Goal: Check status: Check status

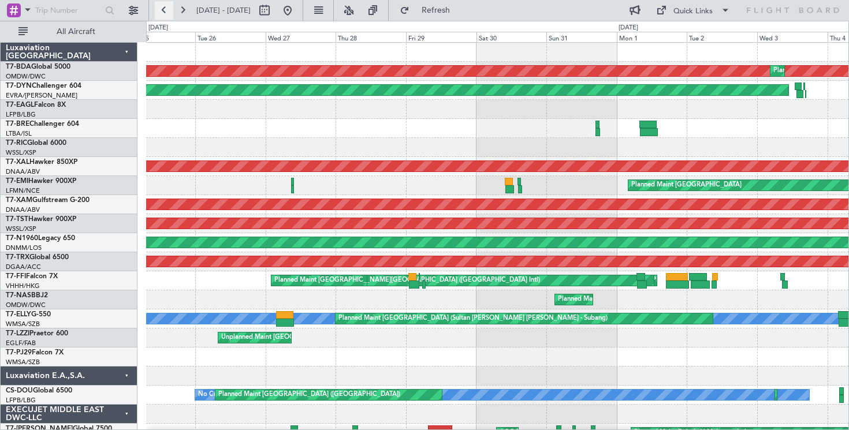
click at [165, 9] on button at bounding box center [164, 10] width 18 height 18
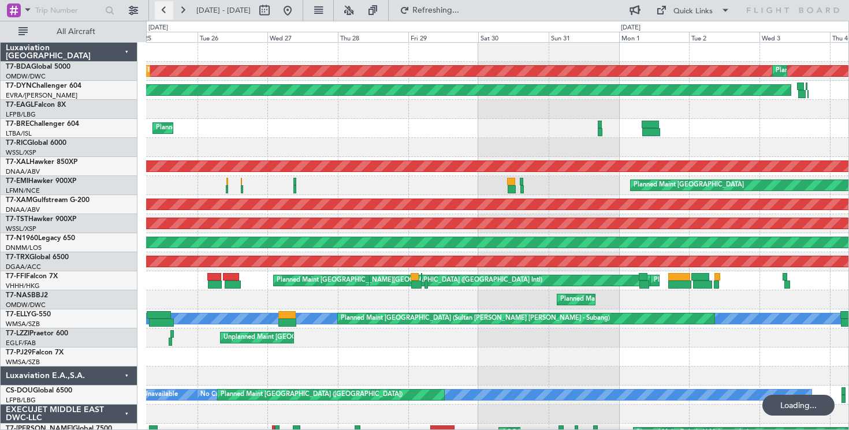
click at [165, 9] on button at bounding box center [164, 10] width 18 height 18
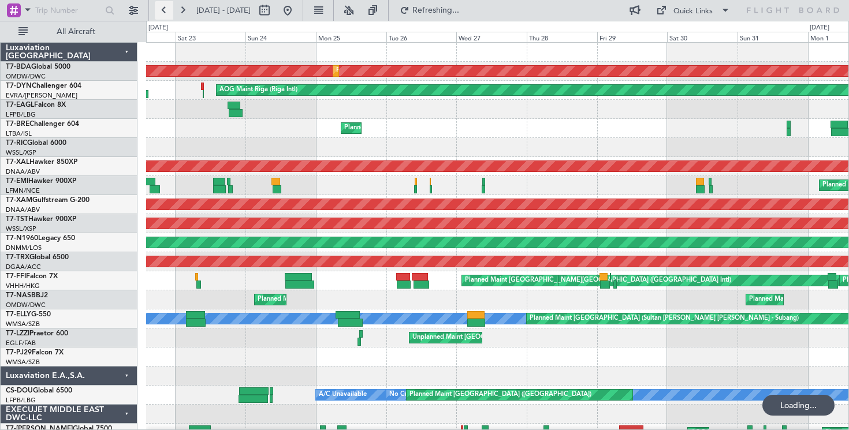
click at [165, 9] on button at bounding box center [164, 10] width 18 height 18
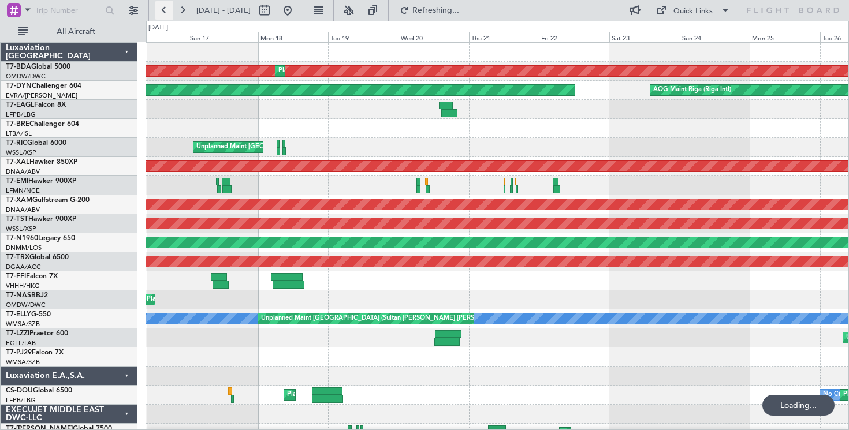
click at [165, 9] on button at bounding box center [164, 10] width 18 height 18
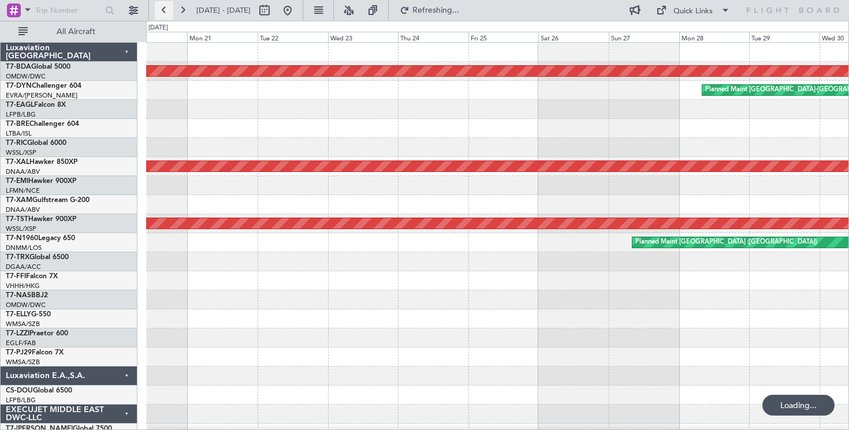
click at [165, 9] on button at bounding box center [164, 10] width 18 height 18
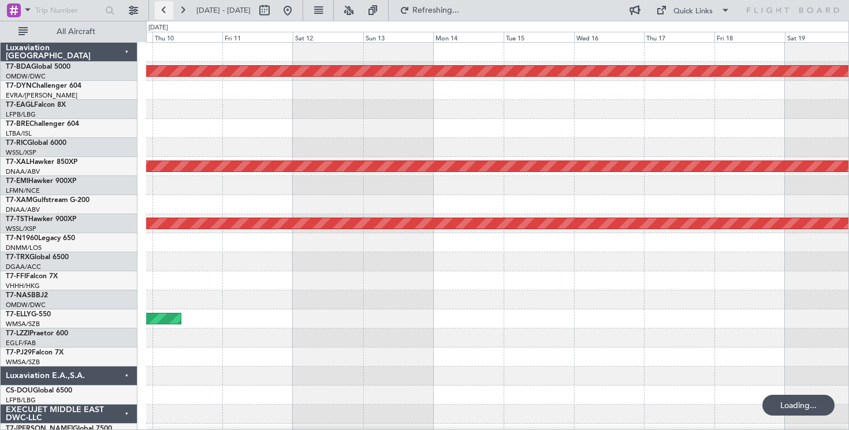
click at [165, 9] on button at bounding box center [164, 10] width 18 height 18
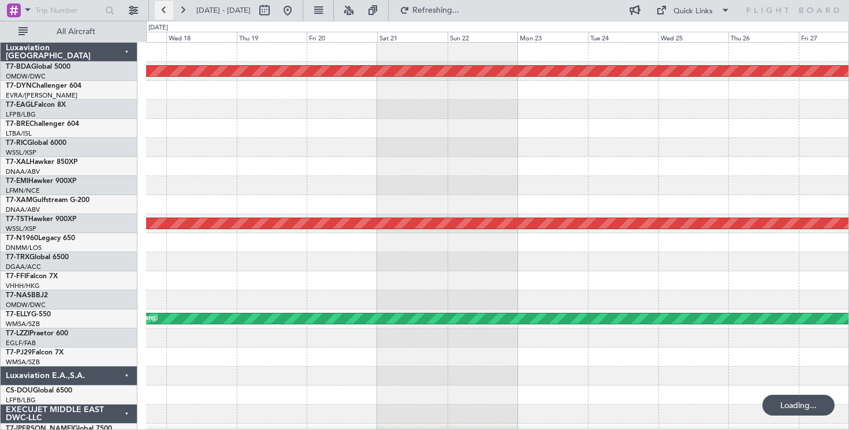
click at [165, 9] on button at bounding box center [164, 10] width 18 height 18
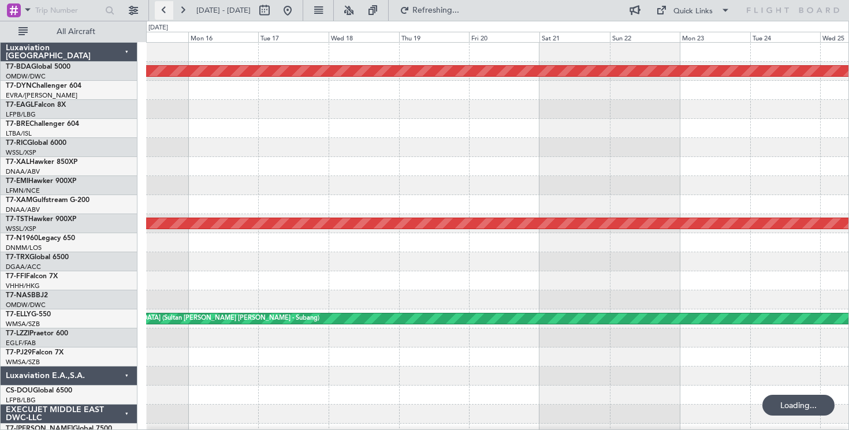
click at [165, 9] on button at bounding box center [164, 10] width 18 height 18
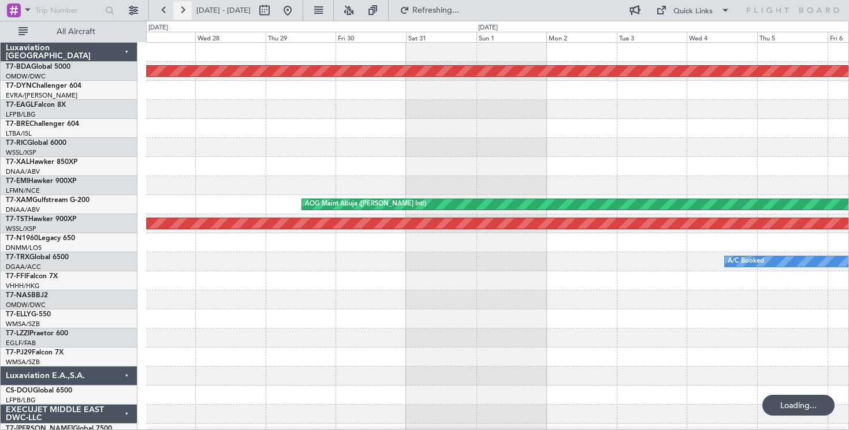
click at [182, 12] on button at bounding box center [182, 10] width 18 height 18
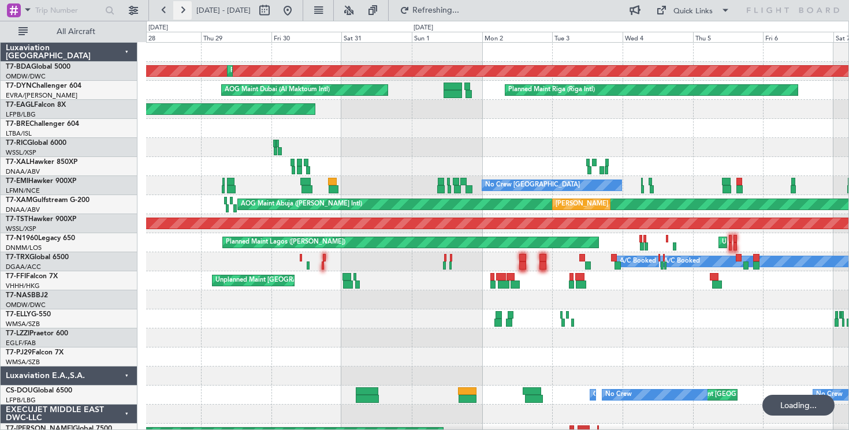
click at [182, 12] on button at bounding box center [182, 10] width 18 height 18
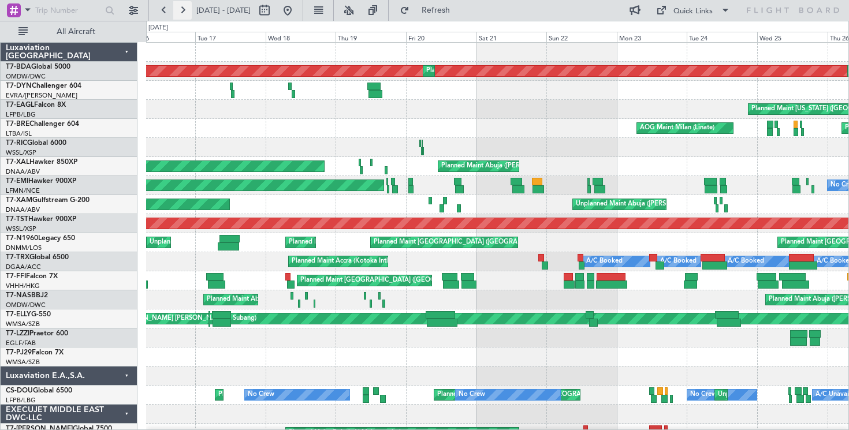
click at [181, 10] on button at bounding box center [182, 10] width 18 height 18
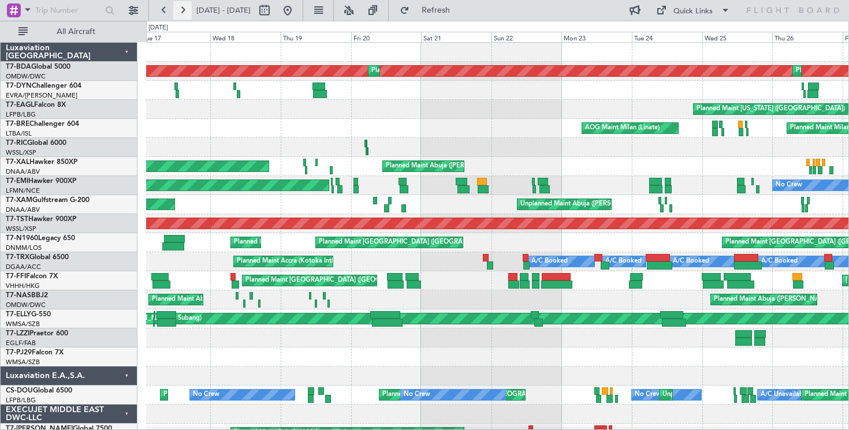
click at [181, 10] on button at bounding box center [182, 10] width 18 height 18
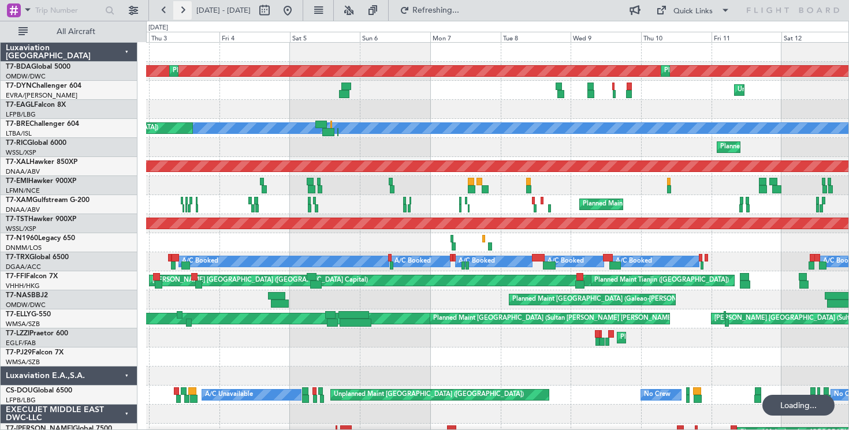
click at [181, 10] on button at bounding box center [182, 10] width 18 height 18
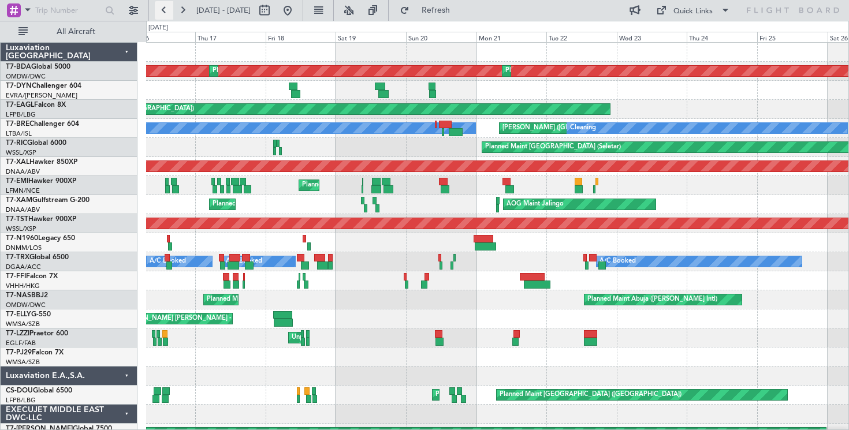
click at [164, 8] on button at bounding box center [164, 10] width 18 height 18
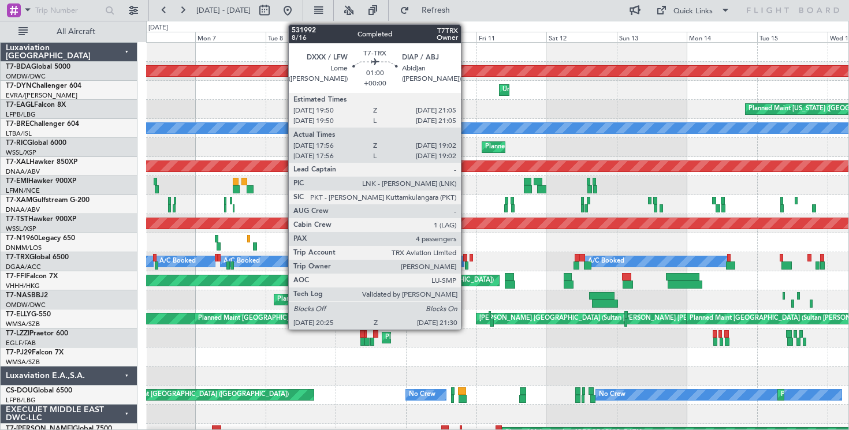
click at [466, 258] on div at bounding box center [465, 258] width 4 height 8
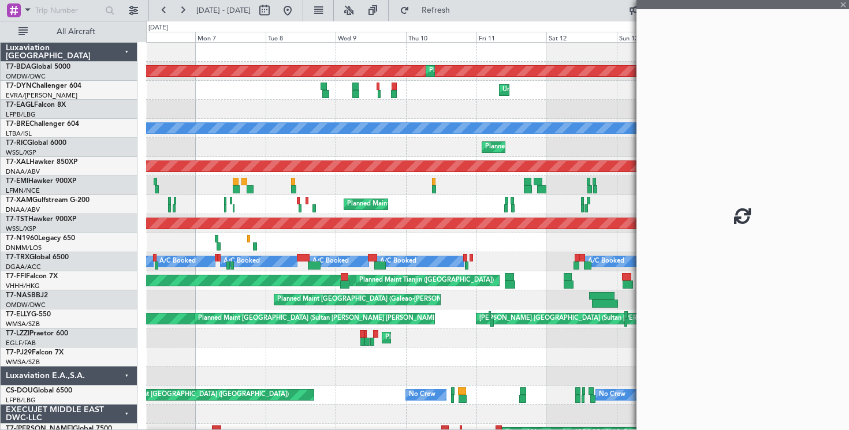
click at [466, 258] on div at bounding box center [465, 258] width 4 height 8
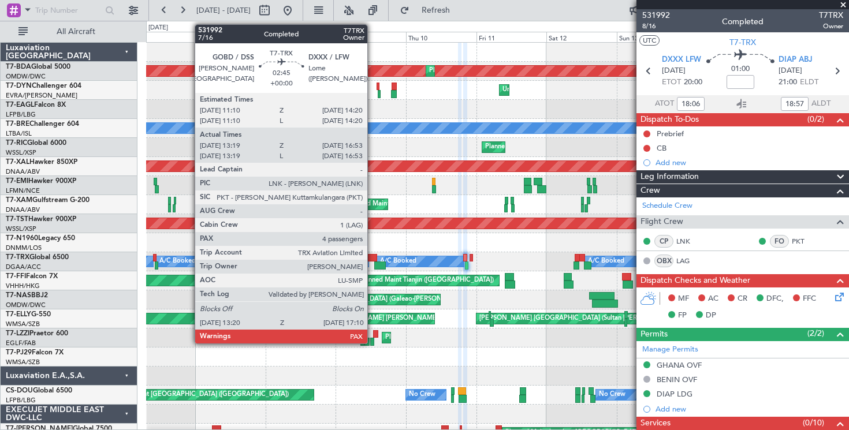
click at [373, 257] on div at bounding box center [373, 258] width 10 height 8
